Goal: Information Seeking & Learning: Learn about a topic

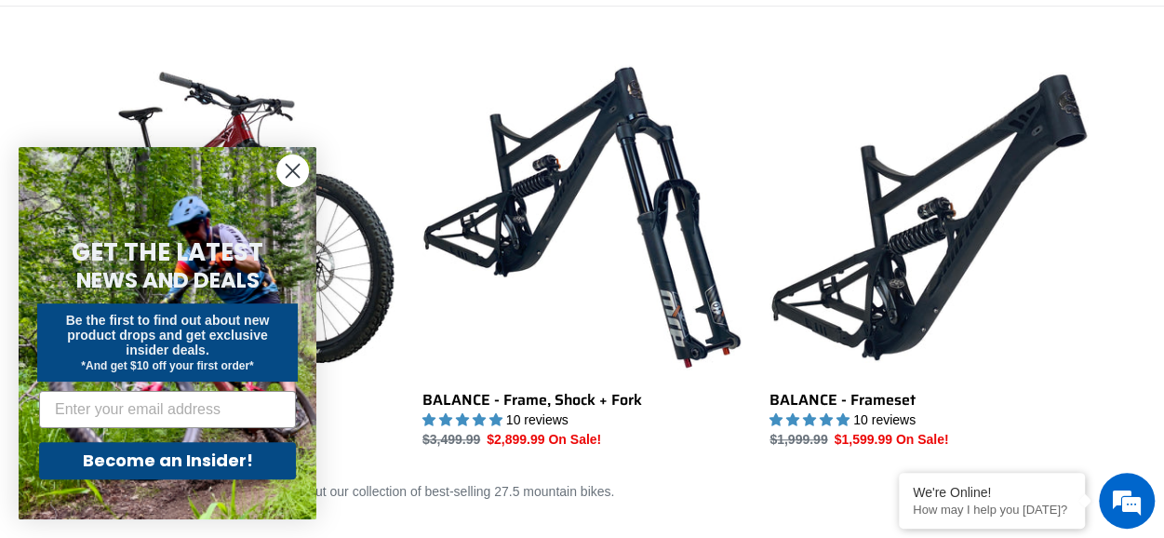
scroll to position [501, 0]
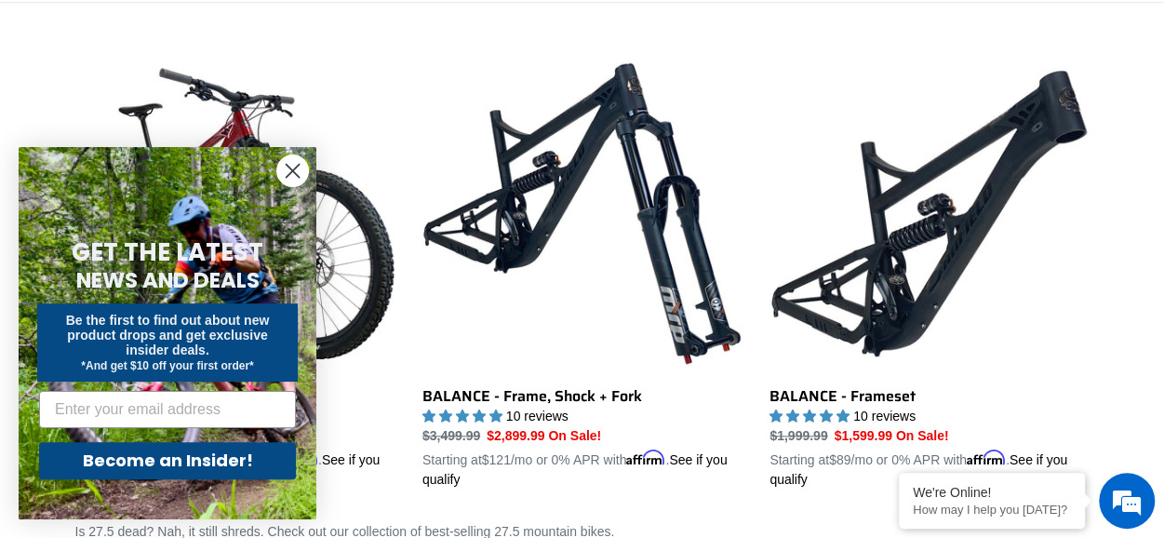
click at [290, 165] on circle "Close dialog" at bounding box center [292, 170] width 31 height 31
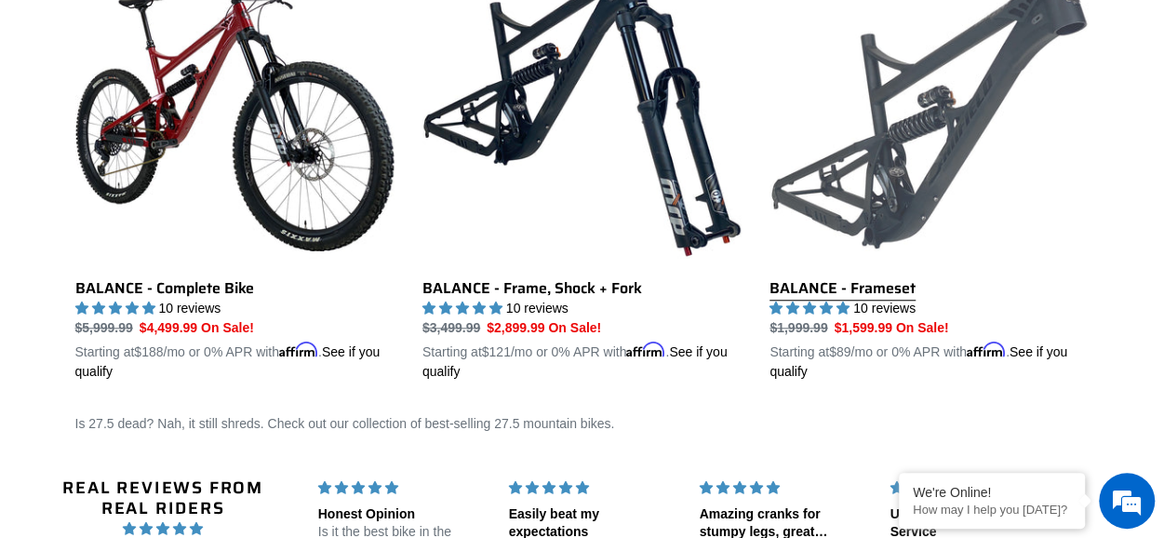
scroll to position [607, 0]
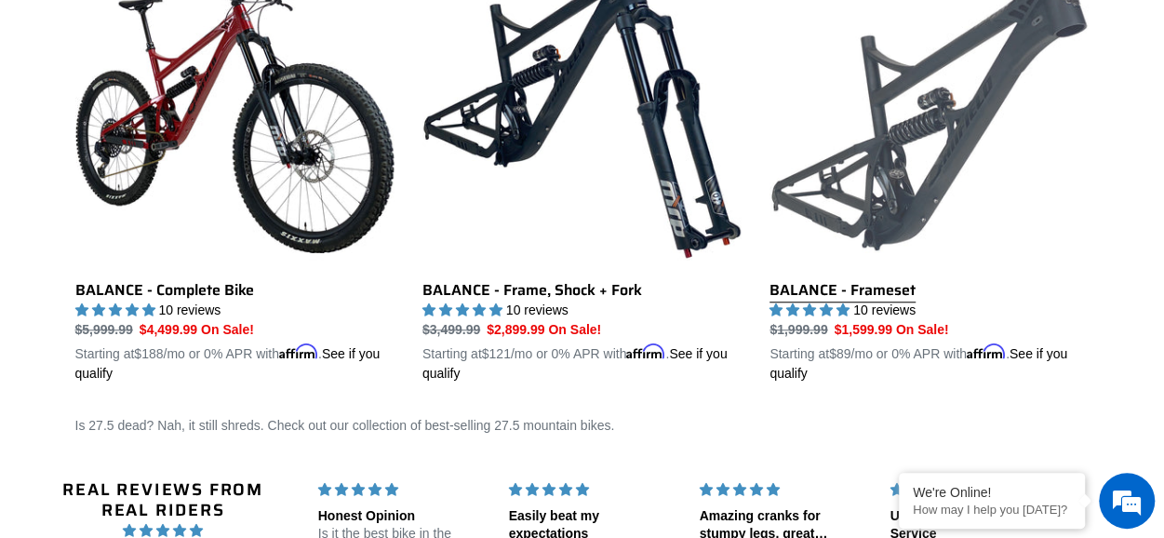
click at [938, 188] on link "BALANCE - Frameset" at bounding box center [929, 166] width 319 height 436
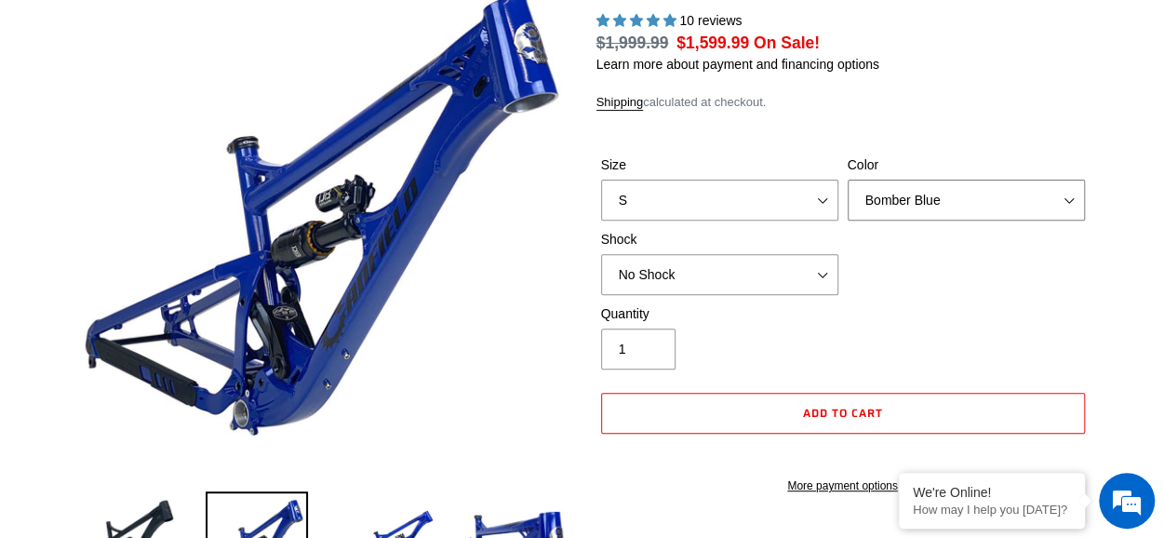
scroll to position [221, 0]
click at [951, 203] on select "Bomber Blue Goat's Blood Stealth Black" at bounding box center [966, 200] width 237 height 41
select select "highest-rating"
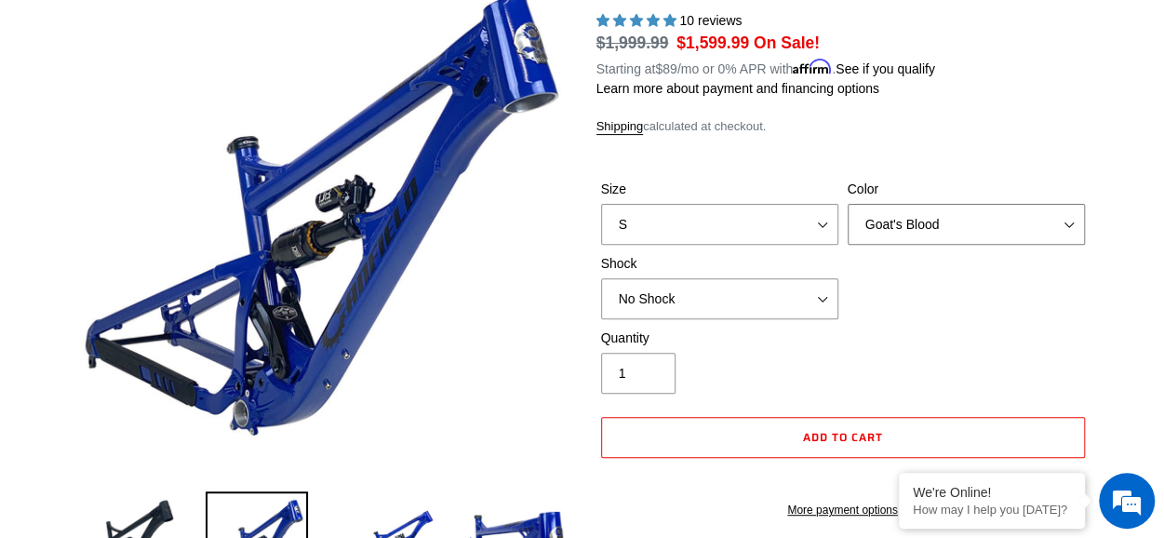
click at [848, 204] on select "Bomber Blue Goat's Blood Stealth Black" at bounding box center [966, 224] width 237 height 41
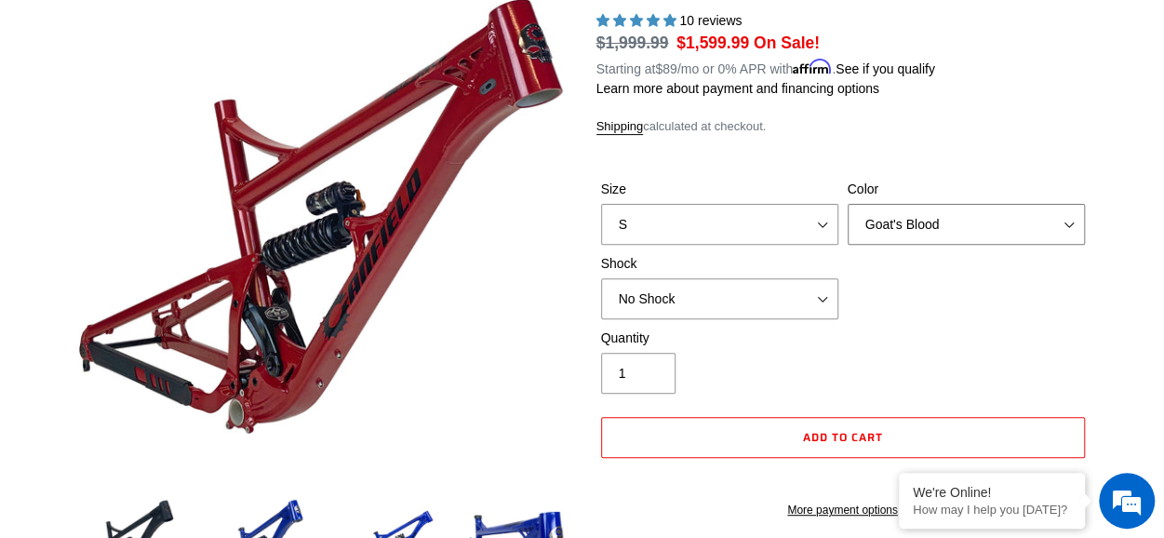
click at [901, 225] on select "Bomber Blue Goat's Blood Stealth Black" at bounding box center [966, 224] width 237 height 41
select select "Stealth Black"
click at [848, 204] on select "Bomber Blue Goat's Blood Stealth Black" at bounding box center [966, 224] width 237 height 41
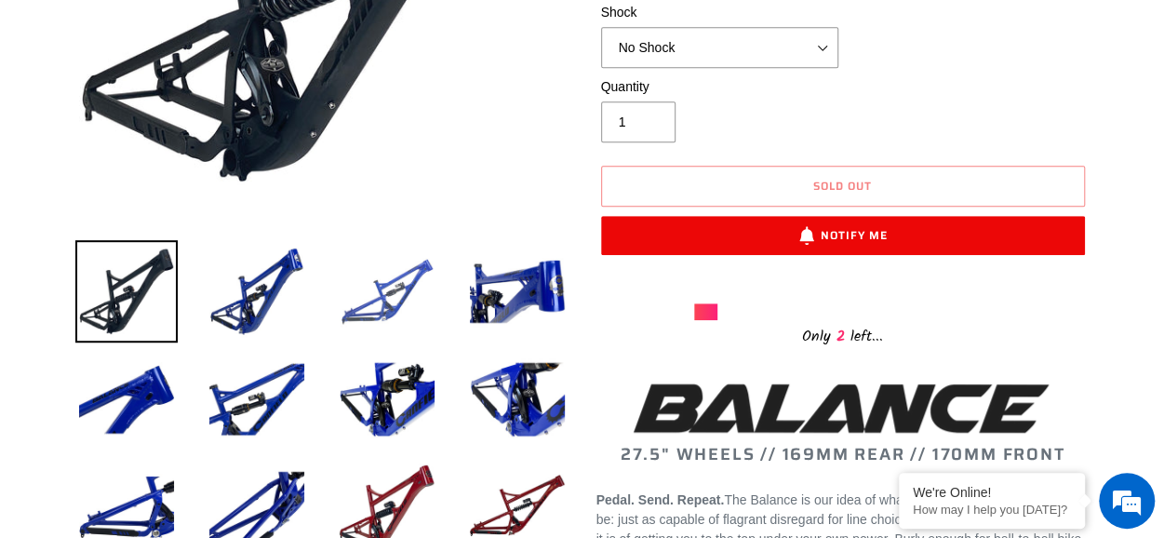
click at [382, 306] on img at bounding box center [387, 291] width 102 height 102
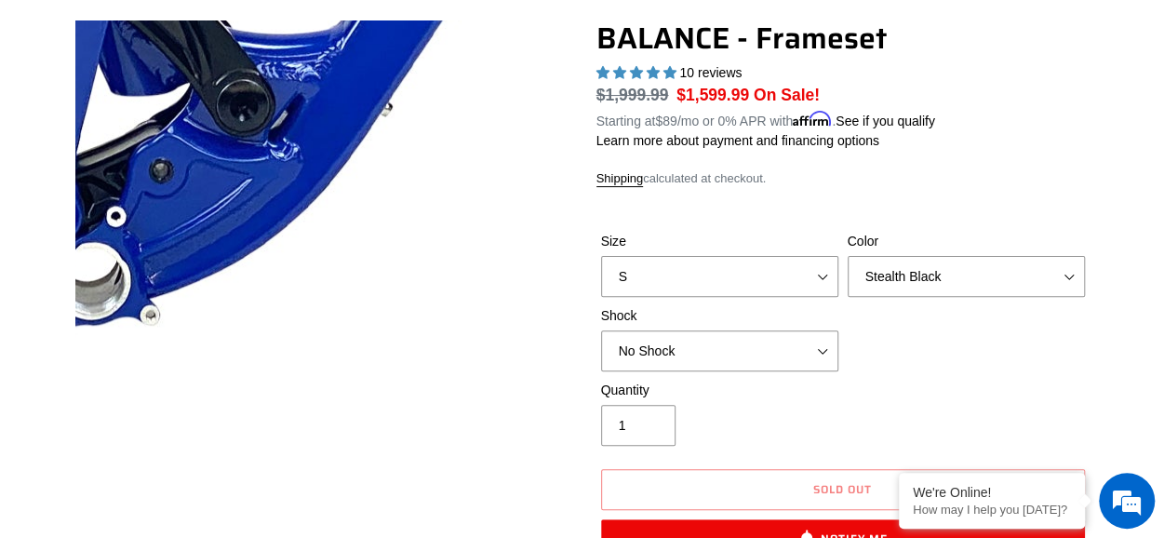
scroll to position [168, 0]
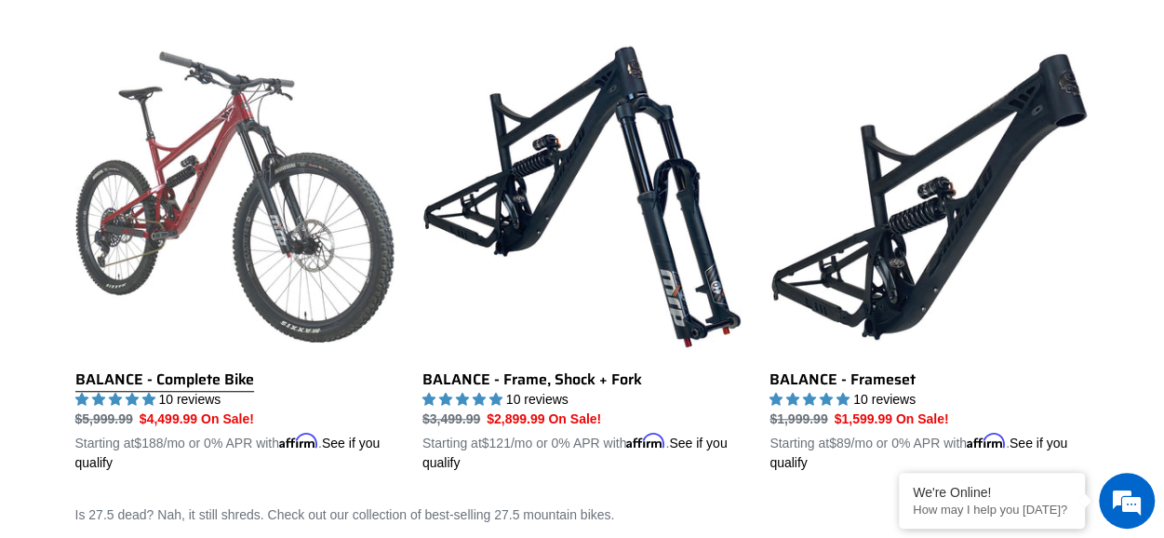
scroll to position [483, 0]
